Goal: Task Accomplishment & Management: Complete application form

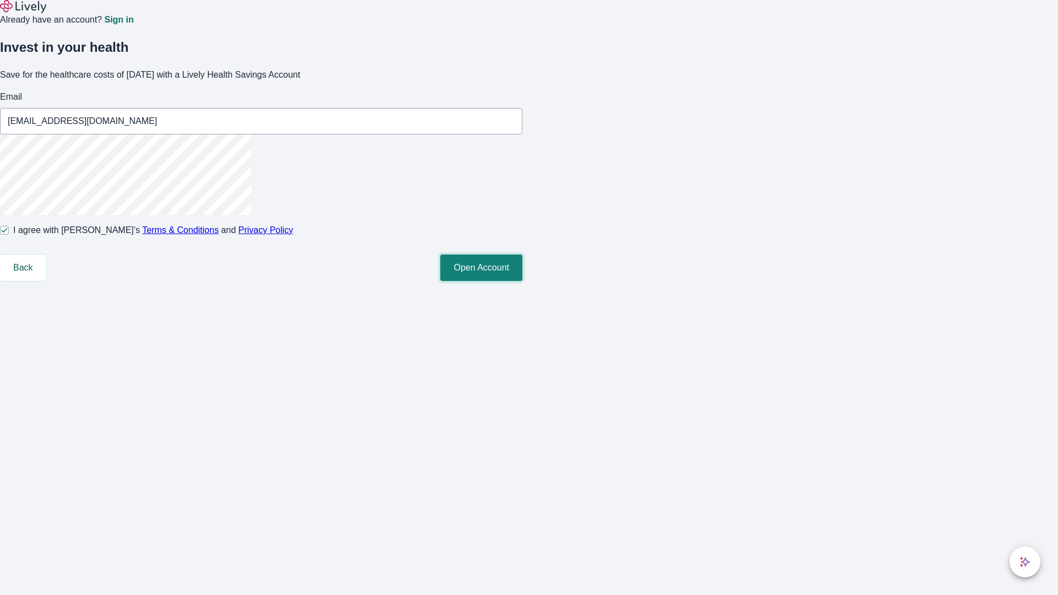
click at [522, 281] on button "Open Account" at bounding box center [481, 268] width 82 height 26
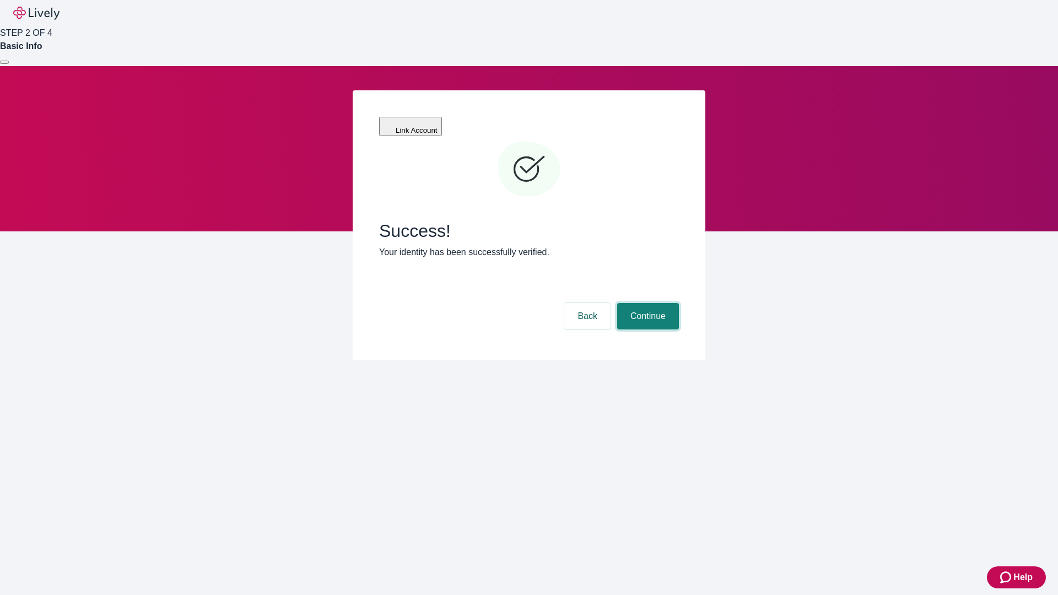
click at [646, 303] on button "Continue" at bounding box center [648, 316] width 62 height 26
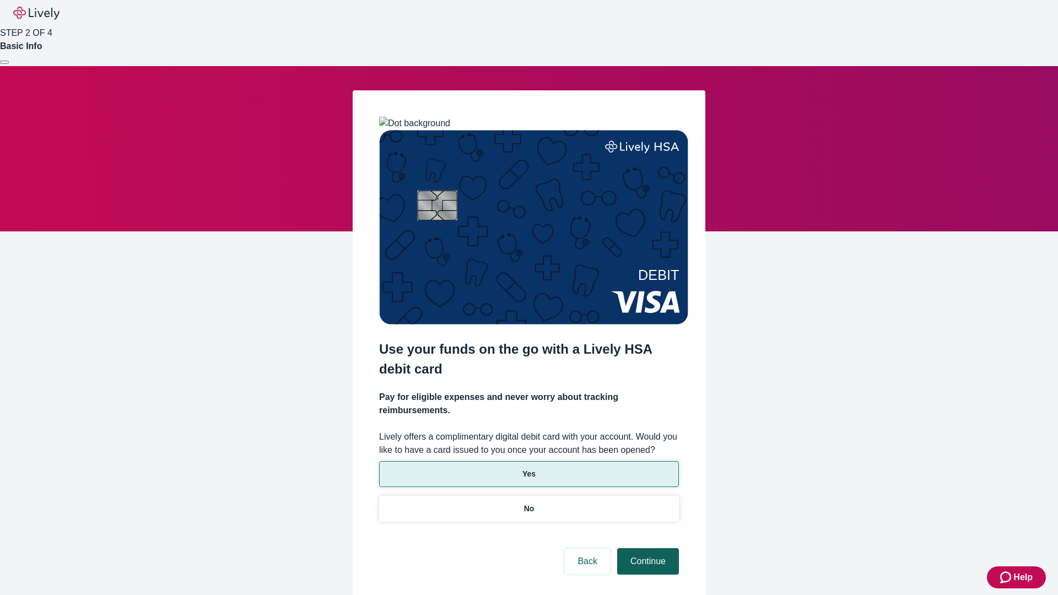
click at [528, 468] on p "Yes" at bounding box center [528, 474] width 13 height 12
click at [646, 548] on button "Continue" at bounding box center [648, 561] width 62 height 26
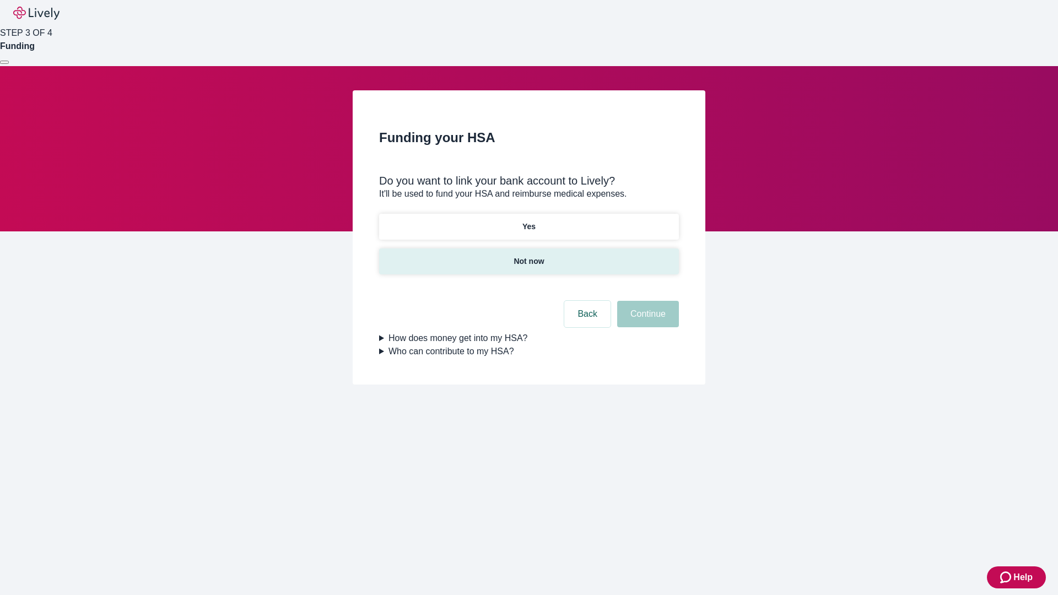
click at [528, 256] on p "Not now" at bounding box center [529, 262] width 30 height 12
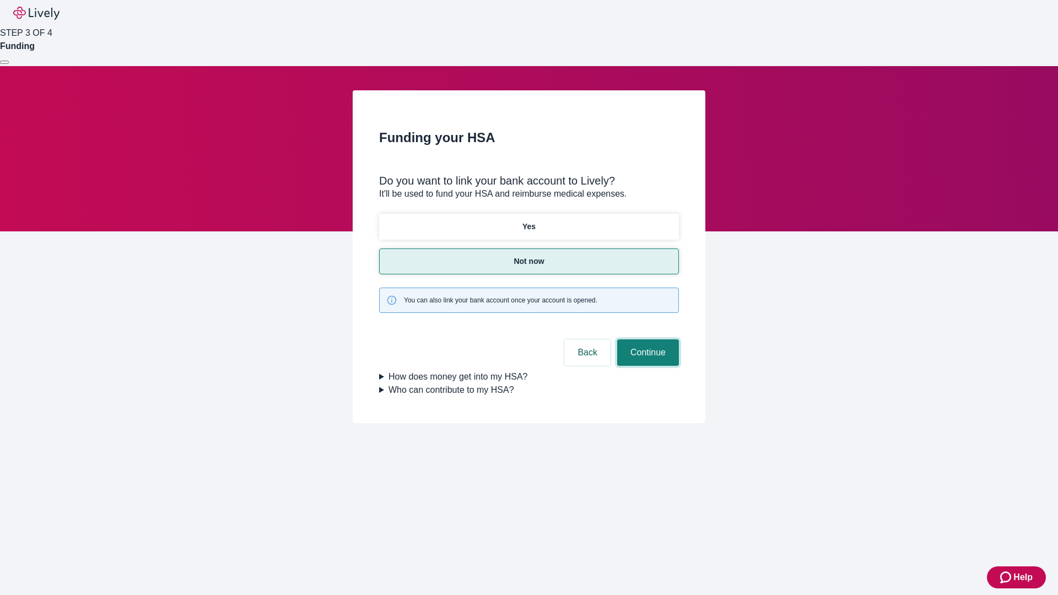
click at [646, 339] on button "Continue" at bounding box center [648, 352] width 62 height 26
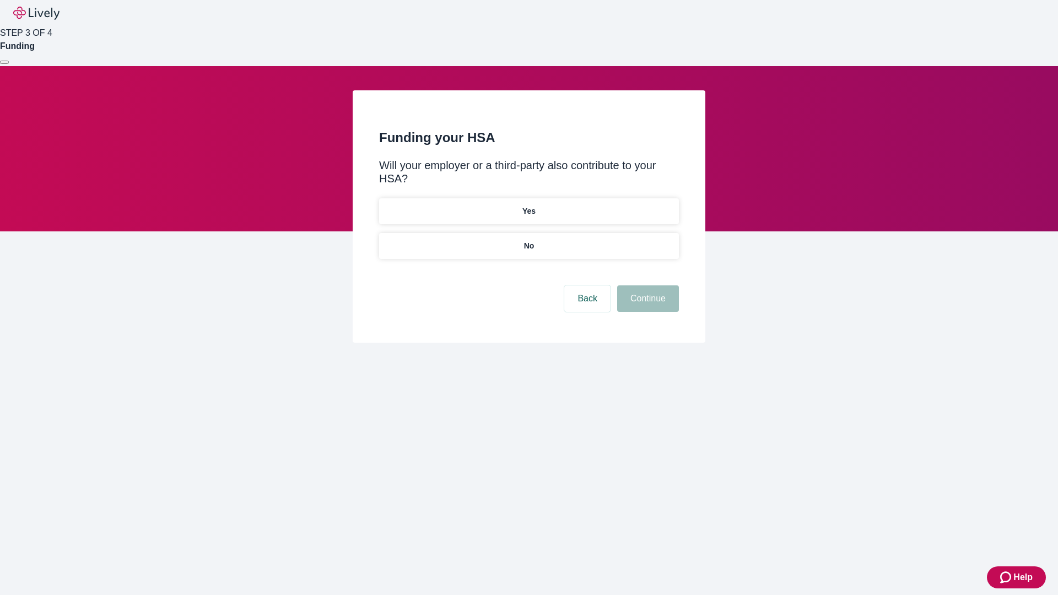
click at [528, 240] on p "No" at bounding box center [529, 246] width 10 height 12
click at [646, 285] on button "Continue" at bounding box center [648, 298] width 62 height 26
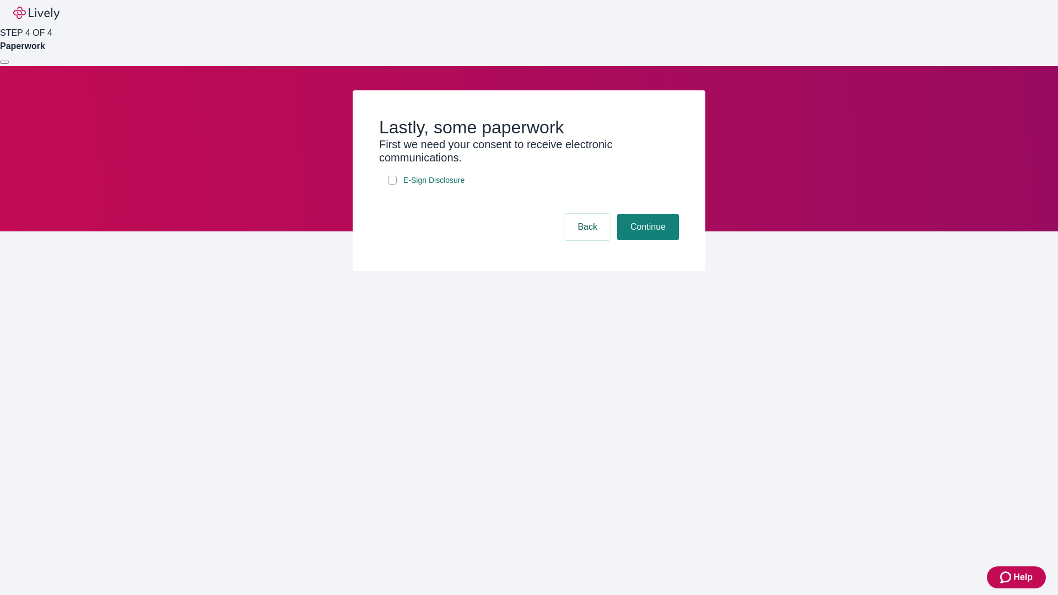
click at [392, 185] on input "E-Sign Disclosure" at bounding box center [392, 180] width 9 height 9
checkbox input "true"
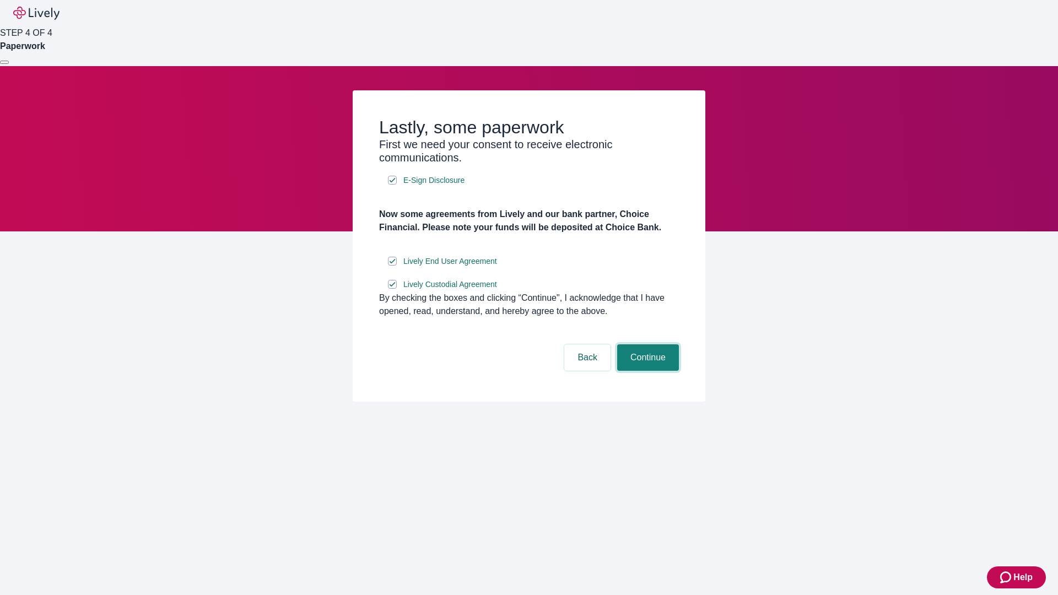
click at [646, 371] on button "Continue" at bounding box center [648, 357] width 62 height 26
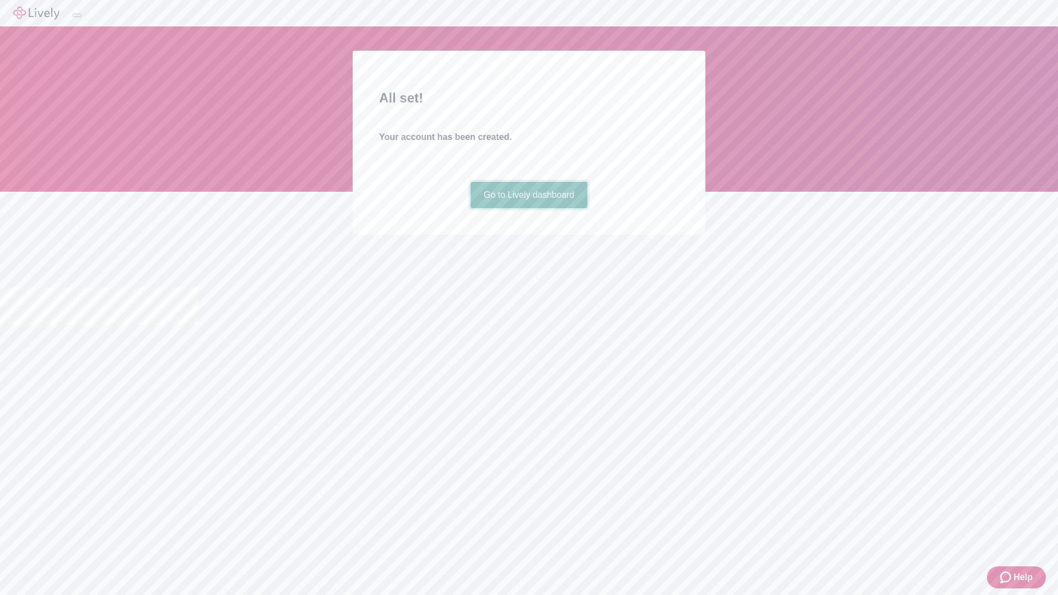
click at [528, 208] on link "Go to Lively dashboard" at bounding box center [529, 195] width 117 height 26
